Goal: Find specific page/section: Find specific page/section

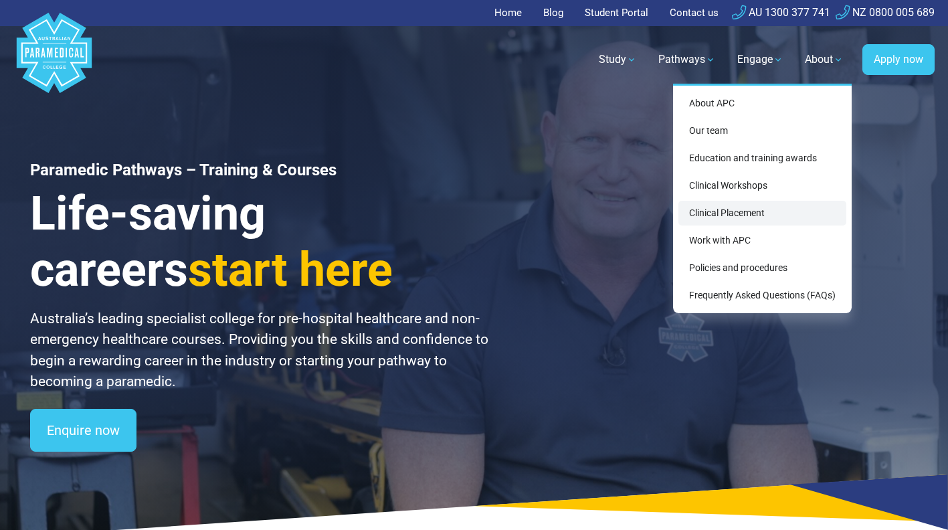
click at [710, 207] on link "Clinical Placement" at bounding box center [762, 213] width 168 height 25
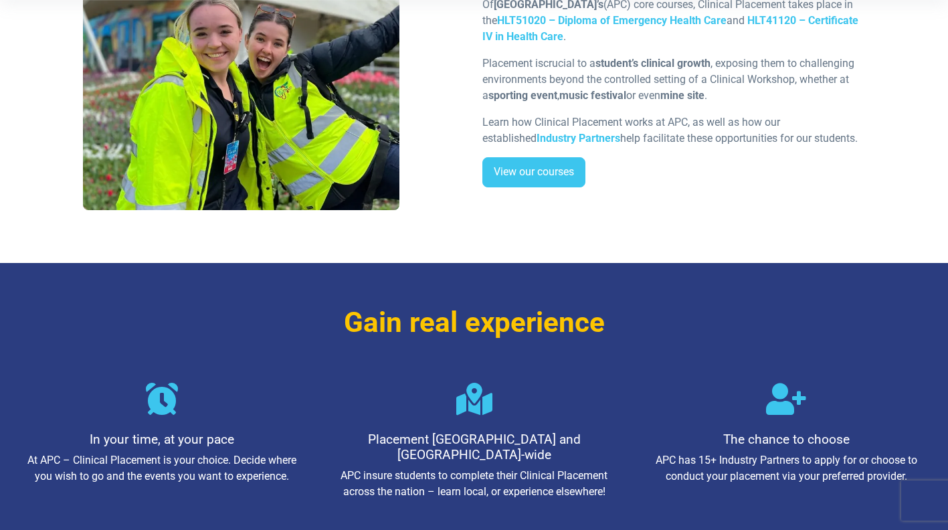
scroll to position [401, 0]
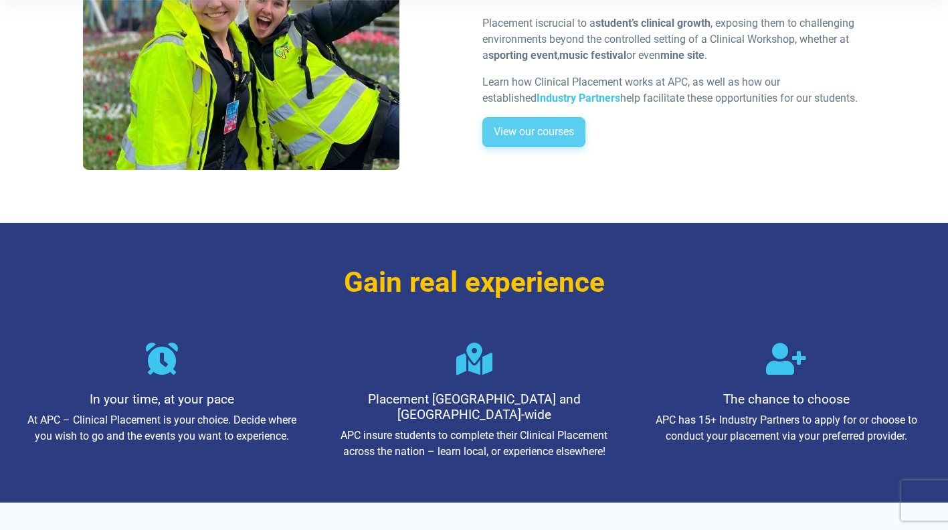
click at [578, 134] on link "View our courses" at bounding box center [533, 132] width 103 height 31
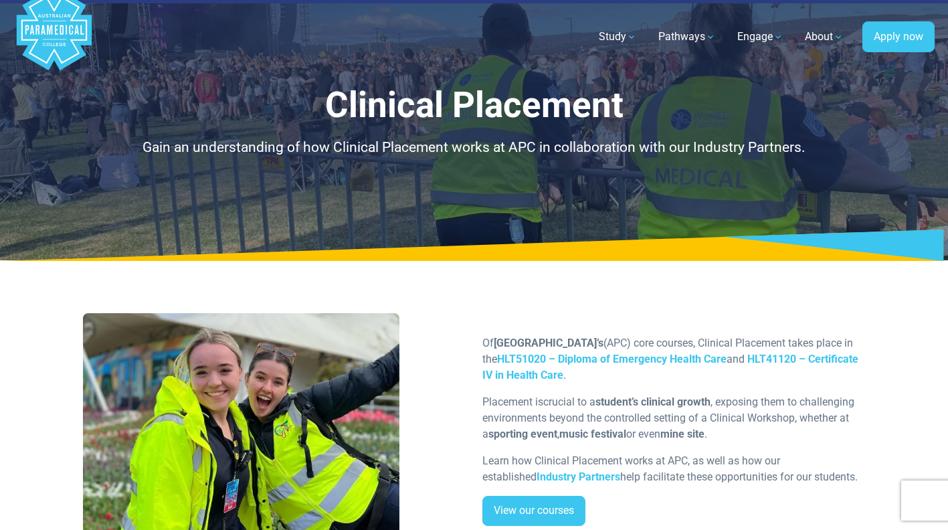
scroll to position [0, 0]
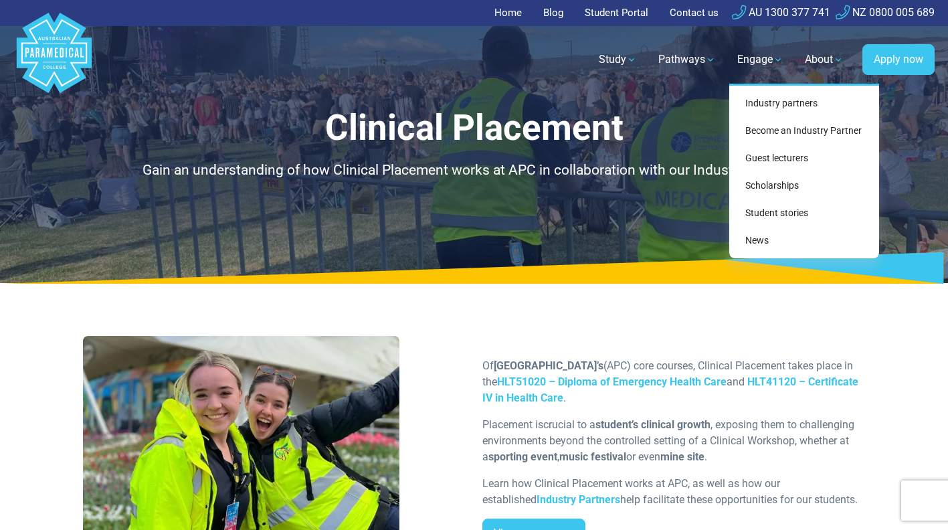
click at [747, 60] on link "Engage" at bounding box center [760, 59] width 62 height 37
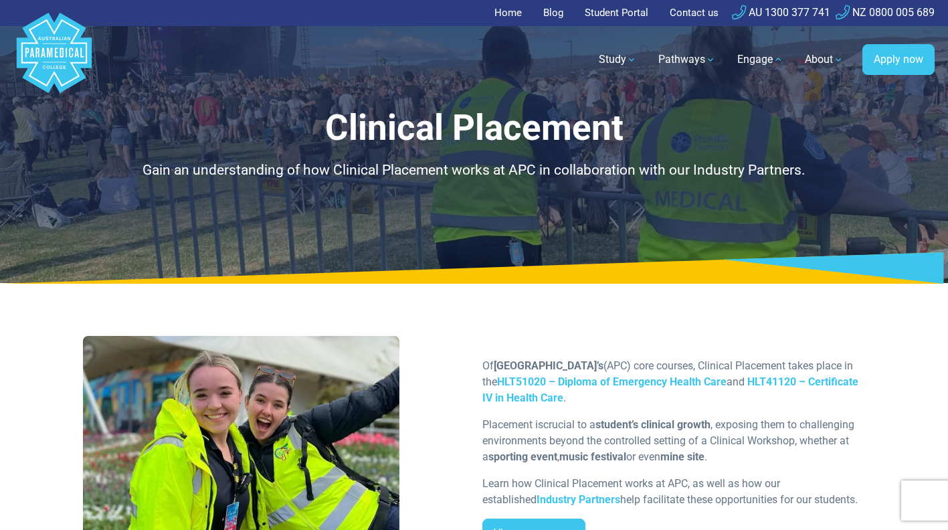
click at [694, 13] on link "Contact us" at bounding box center [693, 13] width 65 height 26
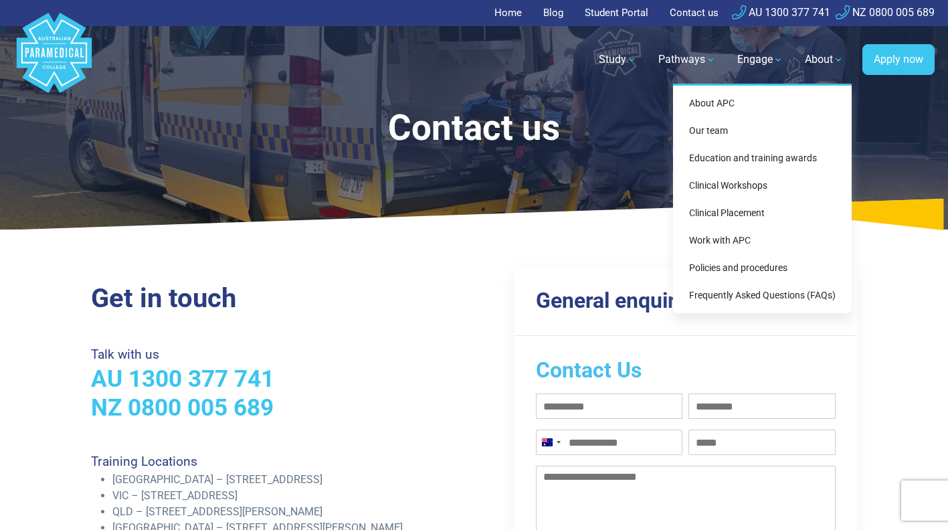
click at [823, 55] on link "About" at bounding box center [824, 59] width 55 height 37
